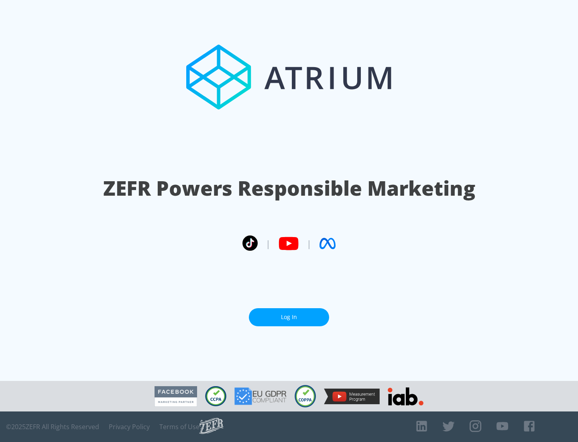
click at [289, 317] on link "Log In" at bounding box center [289, 317] width 80 height 18
